Goal: Complete application form

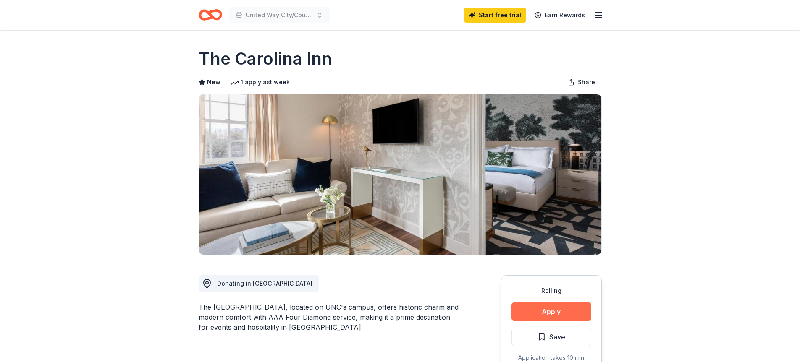
click at [549, 311] on button "Apply" at bounding box center [552, 312] width 80 height 18
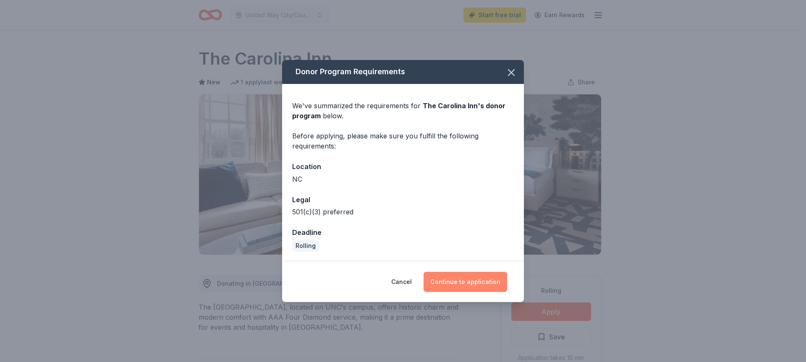
click at [481, 277] on button "Continue to application" at bounding box center [466, 282] width 84 height 20
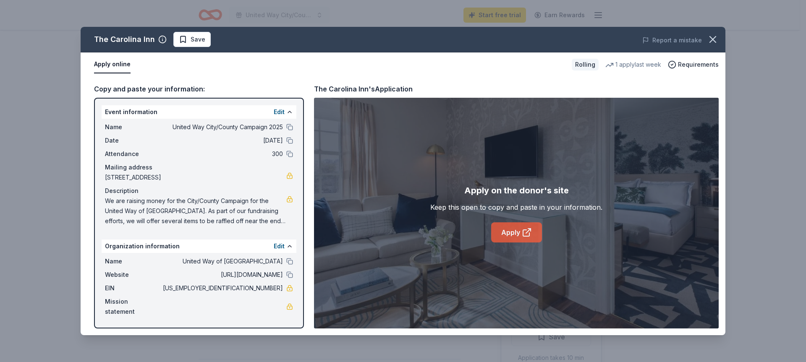
click at [517, 234] on link "Apply" at bounding box center [516, 233] width 51 height 20
click at [187, 37] on span "Save" at bounding box center [192, 39] width 26 height 10
click at [215, 39] on html "United Way City/County Campaign 2025 Start free trial Earn Rewards Rolling Shar…" at bounding box center [403, 181] width 806 height 362
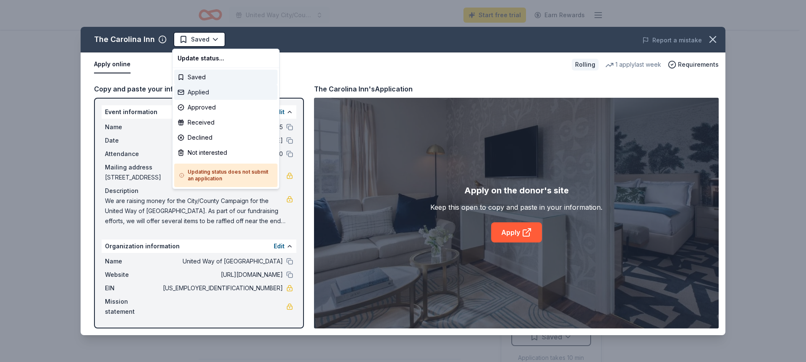
click at [200, 94] on div "Applied" at bounding box center [225, 92] width 103 height 15
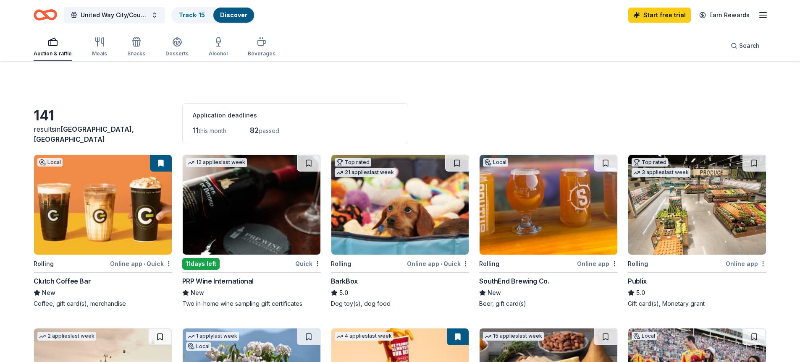
scroll to position [588, 0]
